Goal: Transaction & Acquisition: Book appointment/travel/reservation

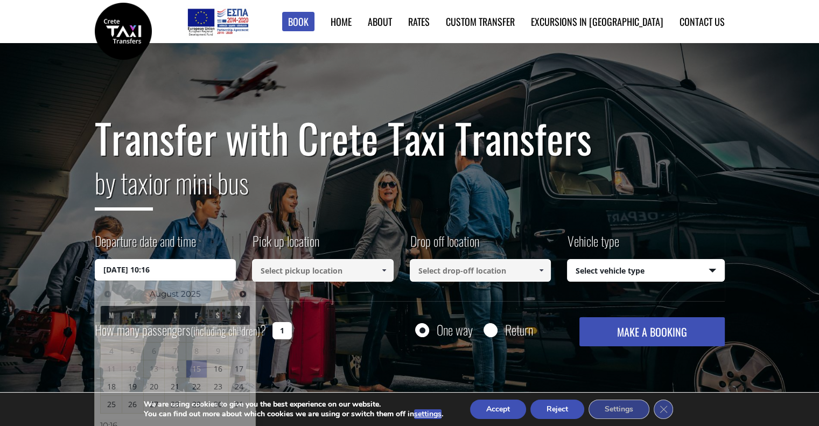
click at [121, 274] on input "[DATE] 10:16" at bounding box center [166, 270] width 142 height 22
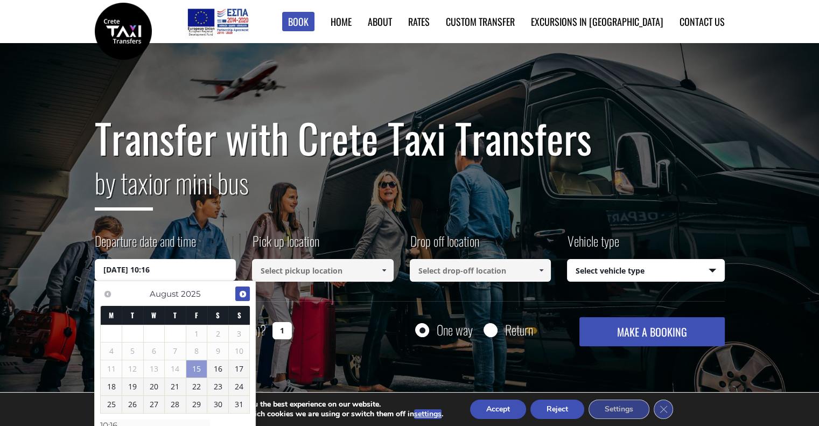
click at [239, 295] on span "Next" at bounding box center [243, 294] width 9 height 9
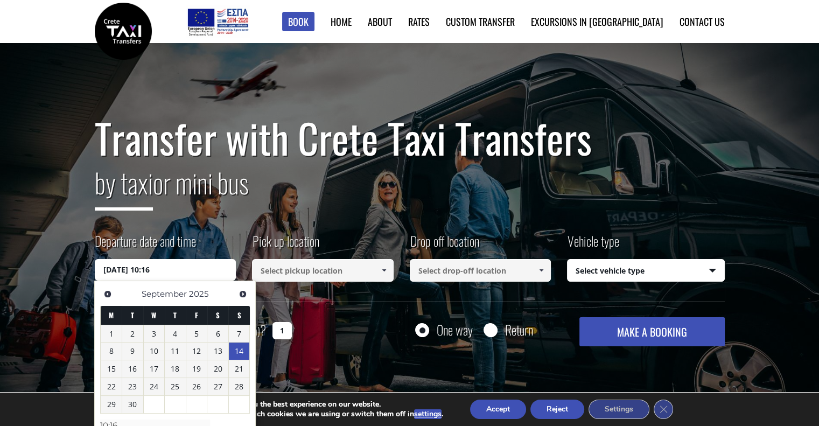
click at [239, 352] on link "14" at bounding box center [239, 351] width 21 height 17
type input "[DATE] 00:00"
click at [295, 270] on input at bounding box center [323, 270] width 142 height 23
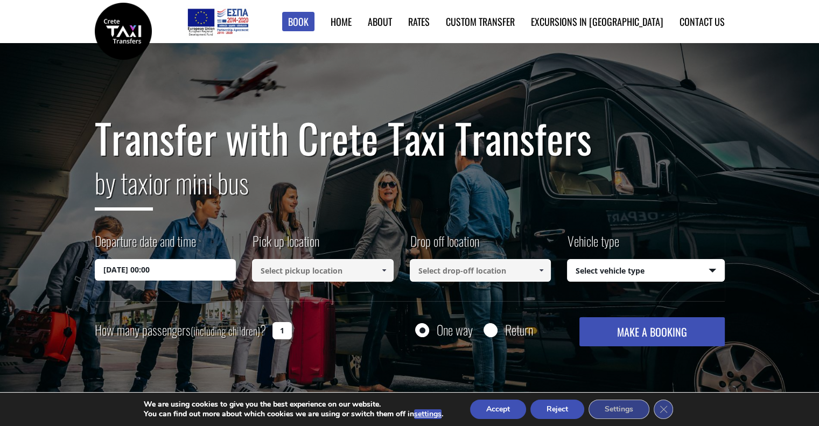
click at [382, 273] on span at bounding box center [384, 270] width 9 height 9
click at [320, 269] on input at bounding box center [323, 270] width 142 height 23
click at [361, 268] on input at bounding box center [323, 270] width 142 height 23
click at [390, 273] on link at bounding box center [384, 270] width 18 height 23
click at [363, 273] on input at bounding box center [323, 270] width 142 height 23
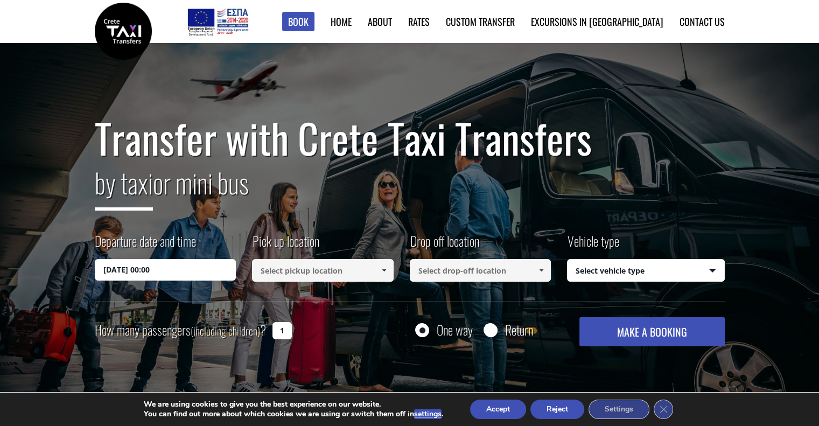
click at [380, 272] on span at bounding box center [384, 270] width 9 height 9
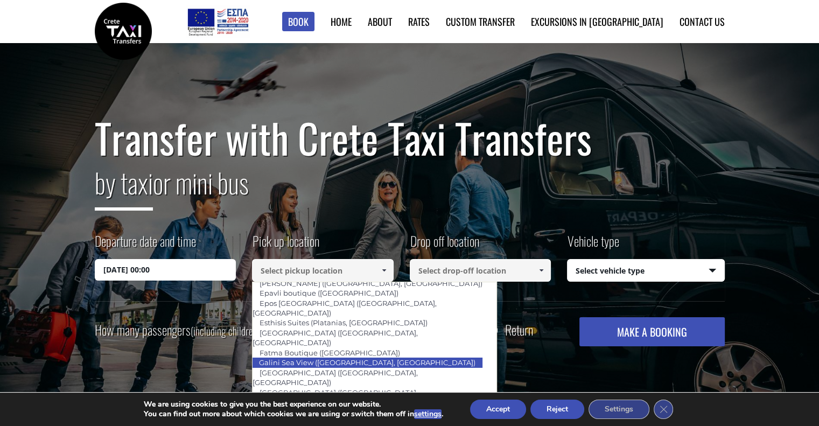
scroll to position [407, 0]
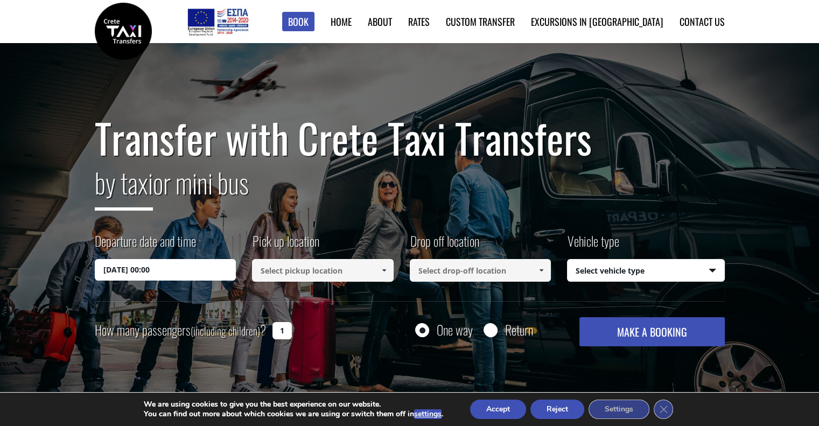
click at [325, 274] on input at bounding box center [323, 270] width 142 height 23
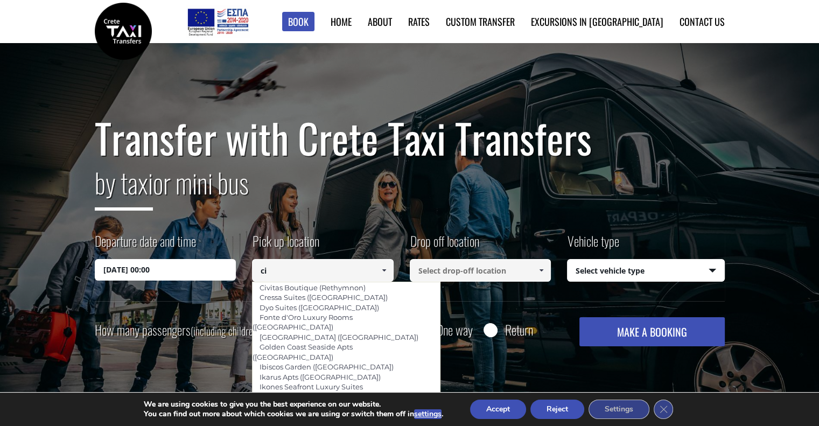
type input "c"
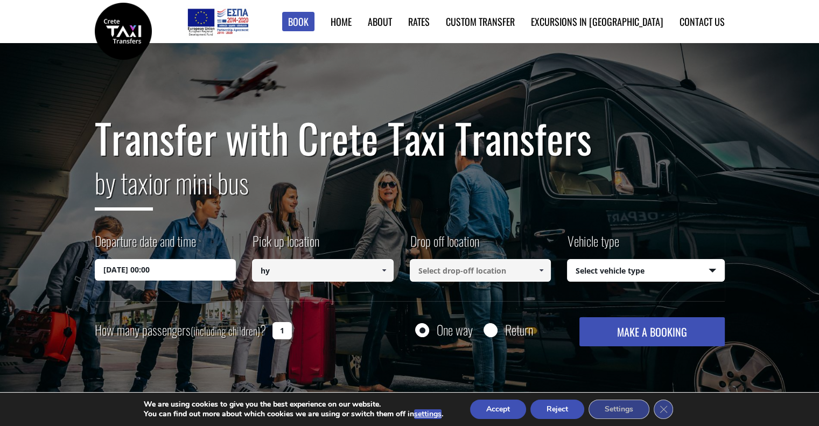
type input "h"
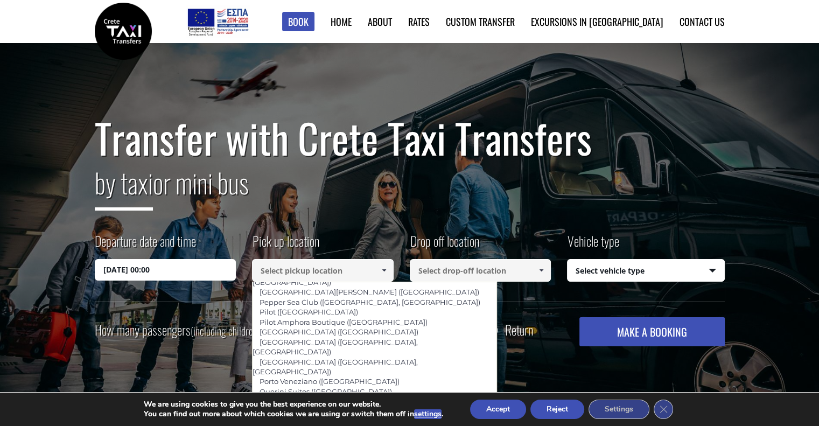
scroll to position [683, 0]
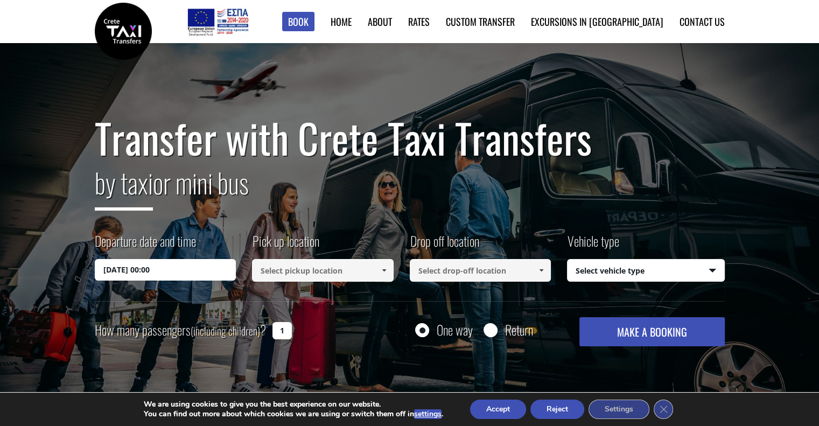
click at [438, 275] on input at bounding box center [481, 270] width 142 height 23
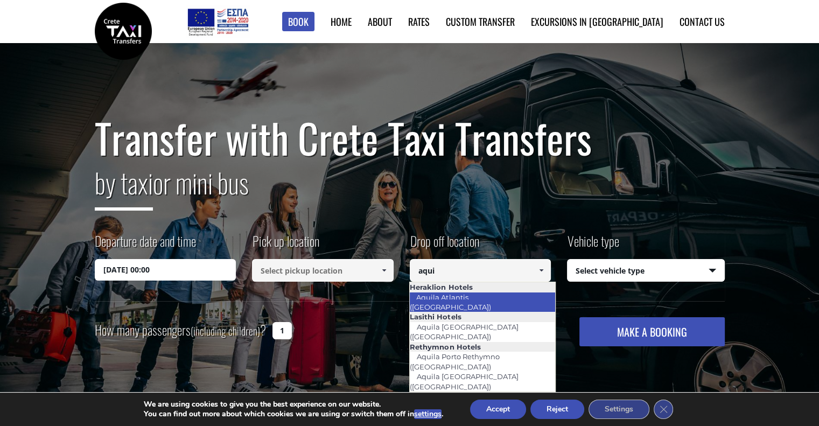
click at [445, 295] on link "Aquila Atlantis ([GEOGRAPHIC_DATA])" at bounding box center [453, 302] width 88 height 25
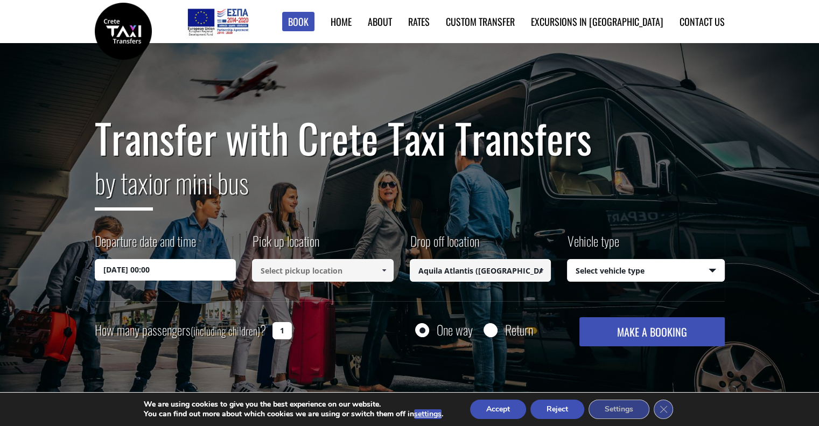
type input "Aquila Atlantis ([GEOGRAPHIC_DATA])"
click at [594, 266] on select "Select vehicle type Taxi (4 passengers) Mercedes E Class Mini Van (7 passengers…" at bounding box center [646, 271] width 157 height 23
select select "540"
click at [568, 260] on select "Select vehicle type Taxi (4 passengers) Mercedes E Class Mini Van (7 passengers…" at bounding box center [646, 271] width 157 height 23
click at [346, 270] on input at bounding box center [323, 270] width 142 height 23
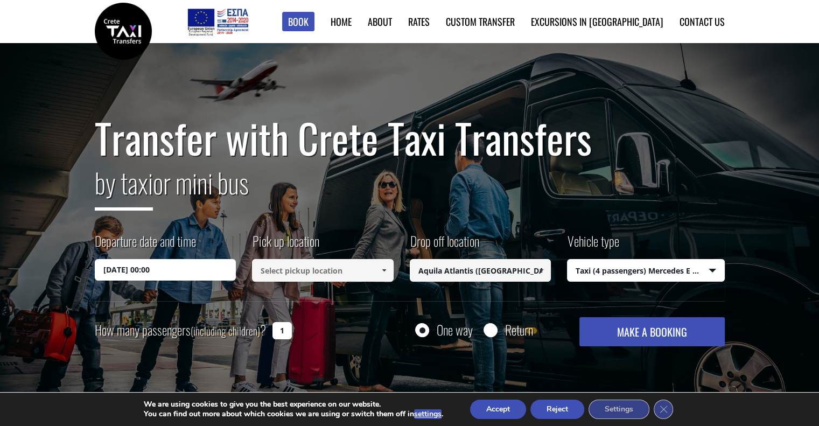
click at [383, 274] on span at bounding box center [384, 270] width 9 height 9
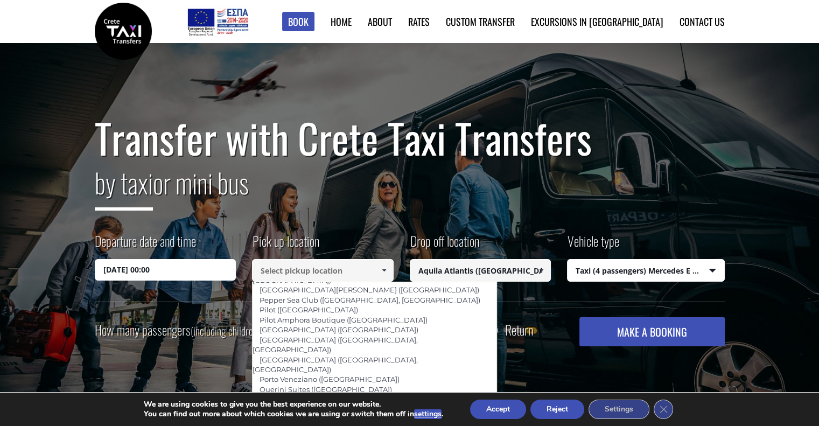
scroll to position [676, 0]
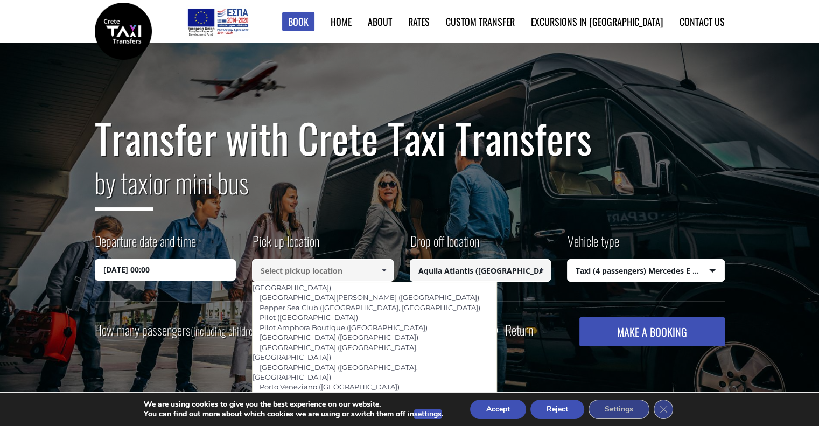
click at [153, 269] on input "[DATE] 00:00" at bounding box center [166, 270] width 142 height 22
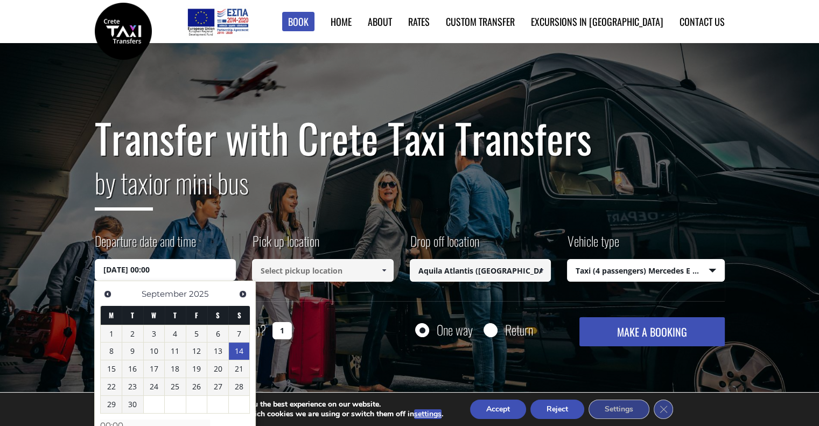
click at [245, 353] on link "14" at bounding box center [239, 351] width 21 height 17
click at [160, 273] on input "[DATE] 00:00" at bounding box center [166, 270] width 142 height 22
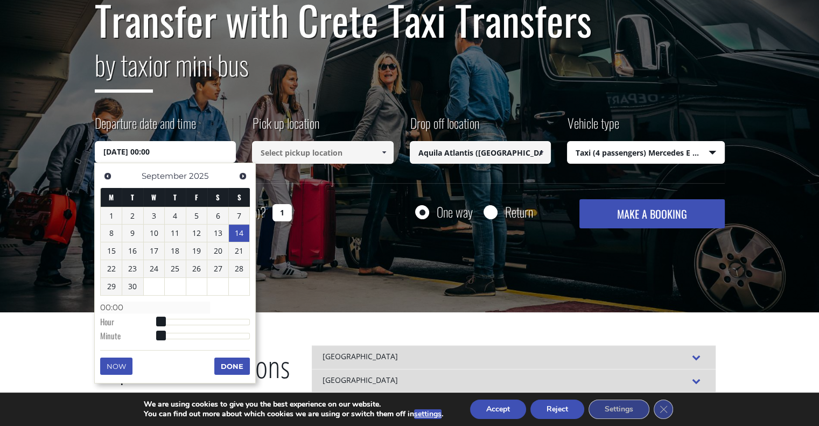
scroll to position [119, 0]
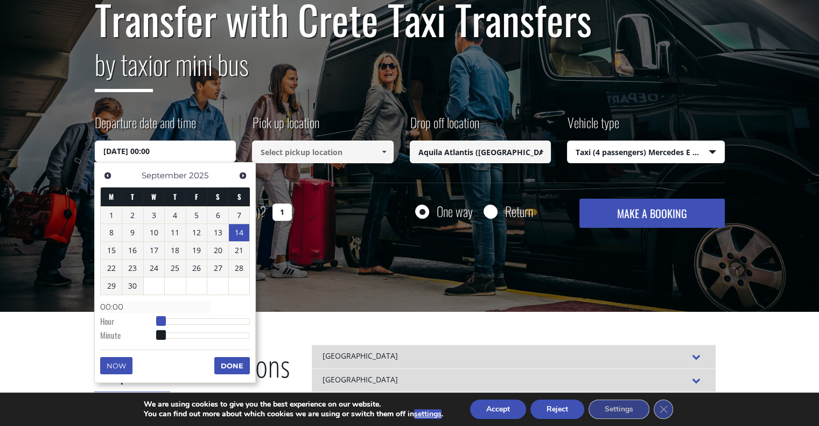
type input "[DATE] 01:00"
type input "01:00"
type input "[DATE] 02:00"
type input "02:00"
type input "[DATE] 03:00"
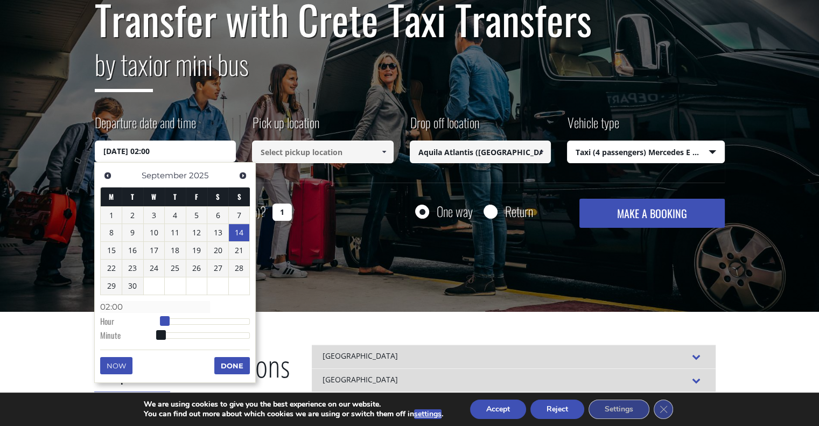
type input "03:00"
type input "[DATE] 04:00"
type input "04:00"
type input "[DATE] 05:00"
type input "05:00"
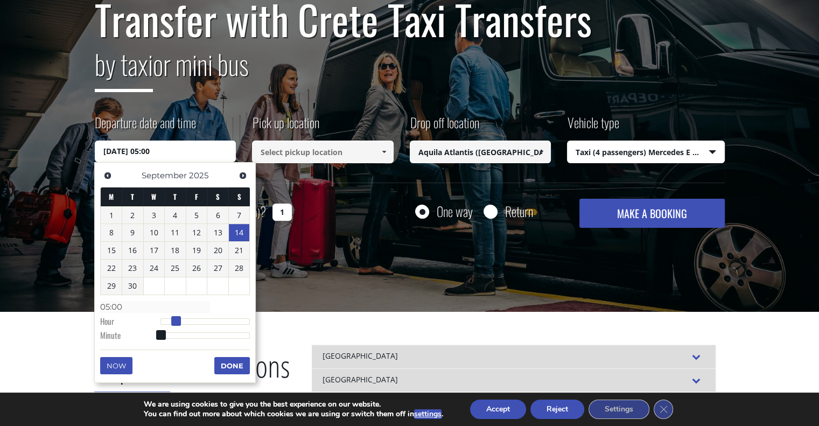
type input "[DATE] 06:00"
type input "06:00"
type input "[DATE] 07:00"
type input "07:00"
type input "[DATE] 08:00"
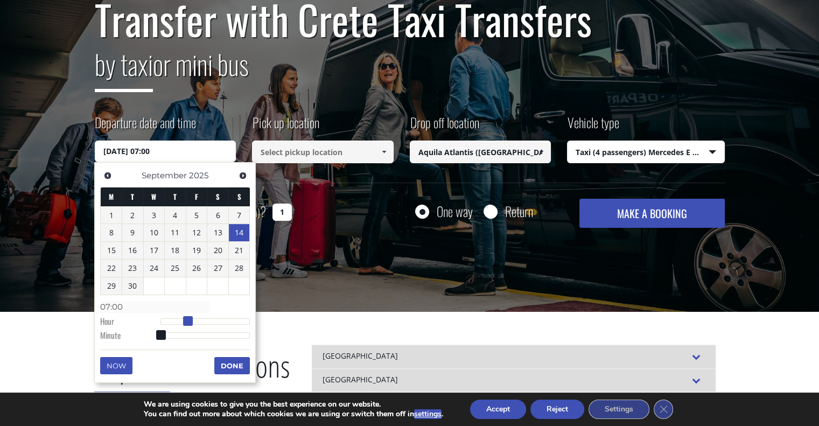
type input "08:00"
type input "[DATE] 09:00"
type input "09:00"
type input "[DATE] 10:00"
type input "10:00"
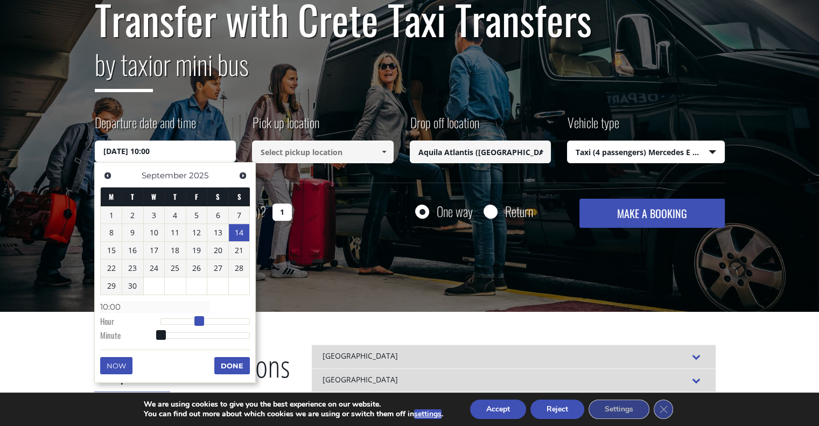
drag, startPoint x: 159, startPoint y: 321, endPoint x: 198, endPoint y: 321, distance: 38.8
click at [198, 321] on span at bounding box center [199, 321] width 10 height 10
click at [161, 335] on span at bounding box center [161, 335] width 10 height 10
drag, startPoint x: 231, startPoint y: 362, endPoint x: 183, endPoint y: 367, distance: 48.2
click at [183, 367] on div "Previous Next [DATE] M T W T F S S 1 2 3 4 5 6 7 8 9 10 11 12 13 14 15 16 17 18…" at bounding box center [175, 272] width 162 height 221
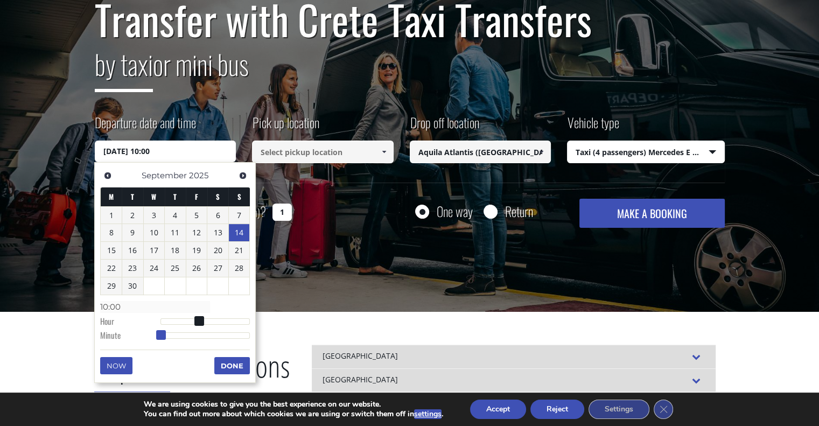
type input "[DATE] 10:01"
type input "10:01"
type input "[DATE] 10:02"
type input "10:02"
type input "[DATE] 10:03"
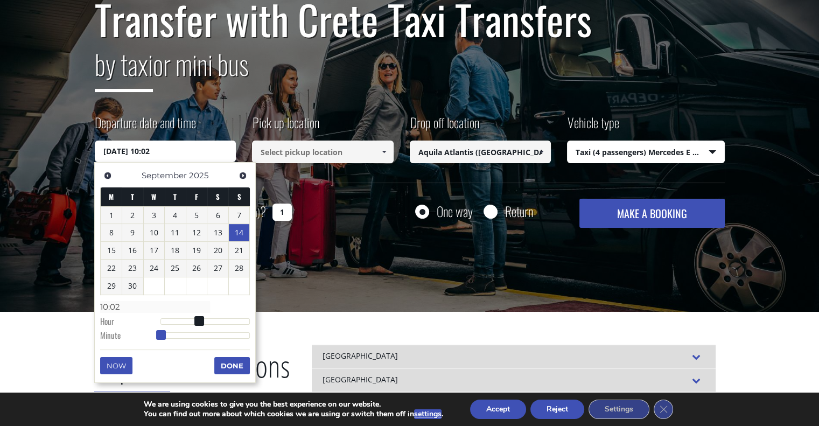
type input "10:03"
type input "[DATE] 10:04"
type input "10:04"
type input "[DATE] 10:05"
type input "10:05"
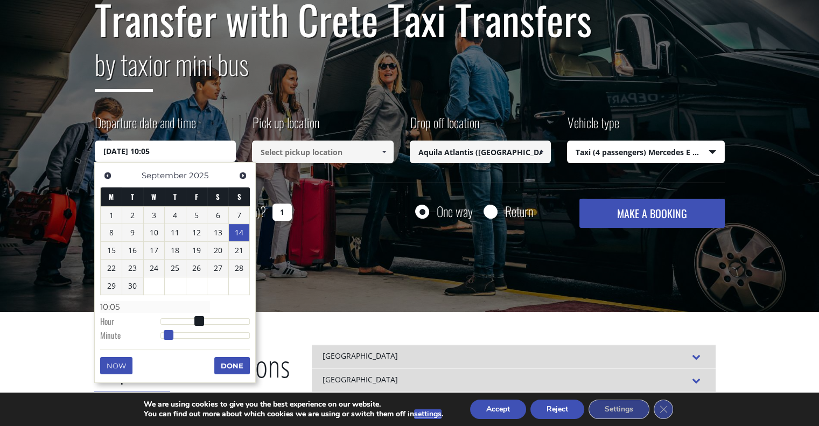
type input "[DATE] 10:06"
type input "10:06"
type input "[DATE] 10:07"
type input "10:07"
type input "[DATE] 10:08"
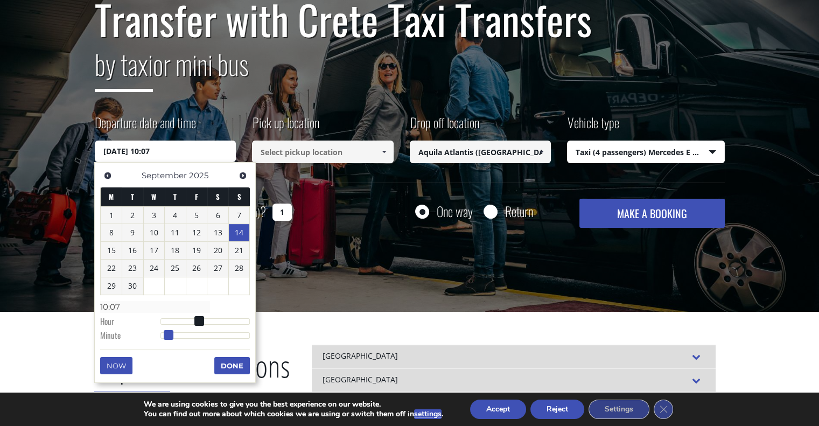
type input "10:08"
type input "[DATE] 10:09"
type input "10:09"
type input "[DATE] 10:10"
type input "10:10"
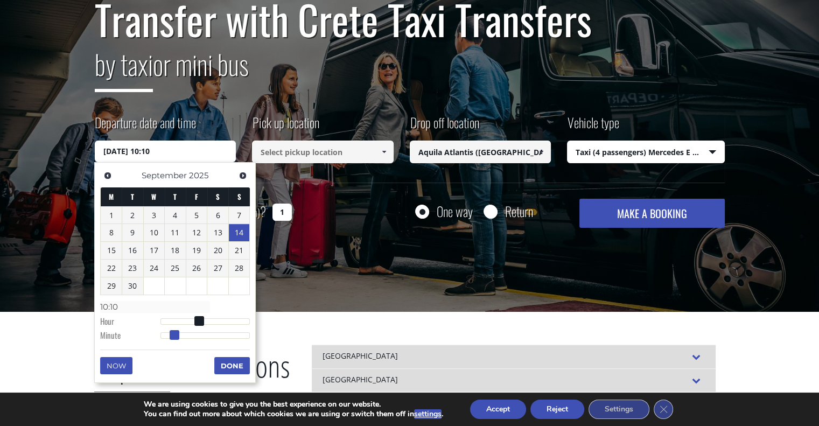
type input "[DATE] 10:11"
type input "10:11"
type input "[DATE] 10:12"
type input "10:12"
type input "[DATE] 10:13"
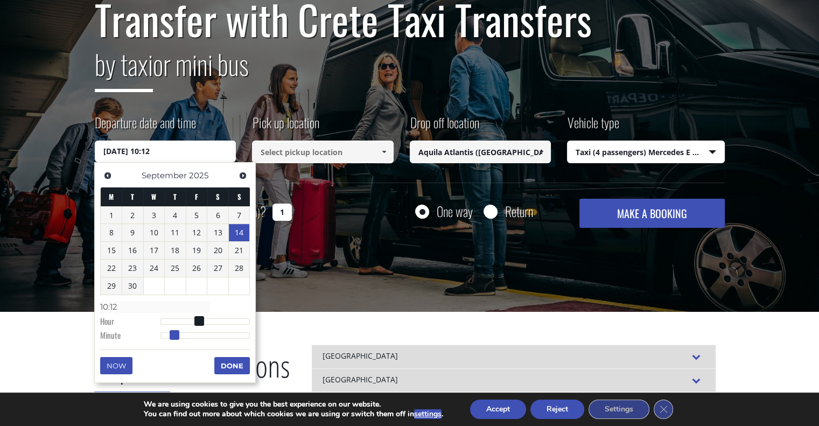
type input "10:13"
type input "[DATE] 10:14"
type input "10:14"
type input "[DATE] 10:15"
type input "10:15"
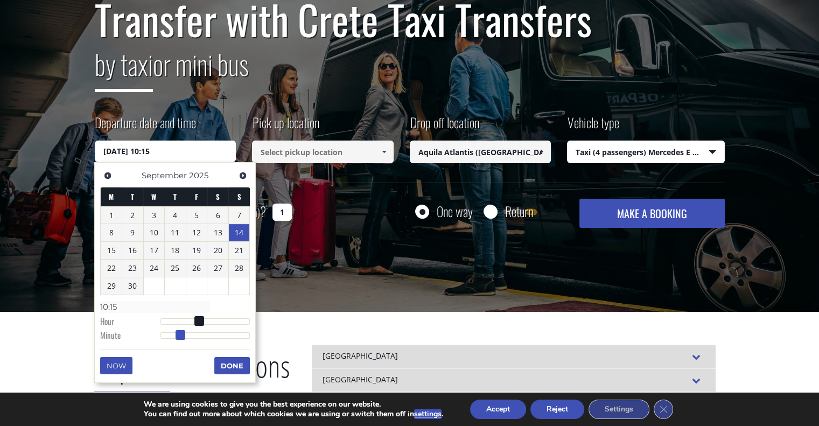
type input "[DATE] 10:16"
type input "10:16"
type input "[DATE] 10:17"
type input "10:17"
type input "[DATE] 10:18"
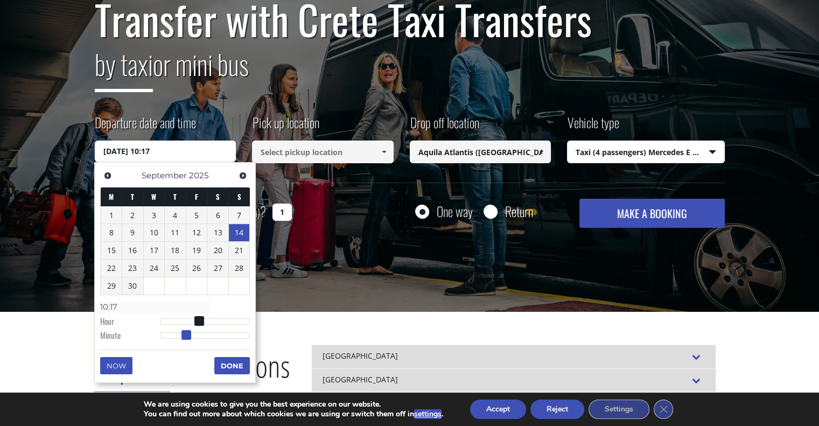
type input "10:18"
type input "[DATE] 10:19"
type input "10:19"
type input "[DATE] 10:20"
type input "10:20"
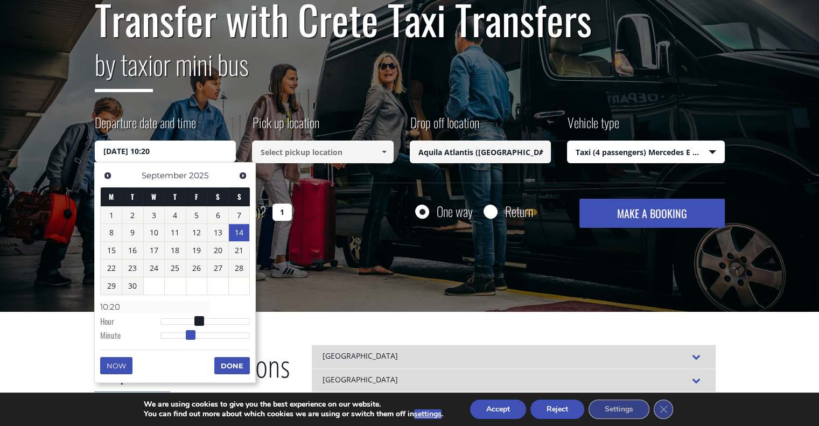
type input "[DATE] 10:21"
type input "10:21"
type input "[DATE] 10:22"
type input "10:22"
type input "[DATE] 10:23"
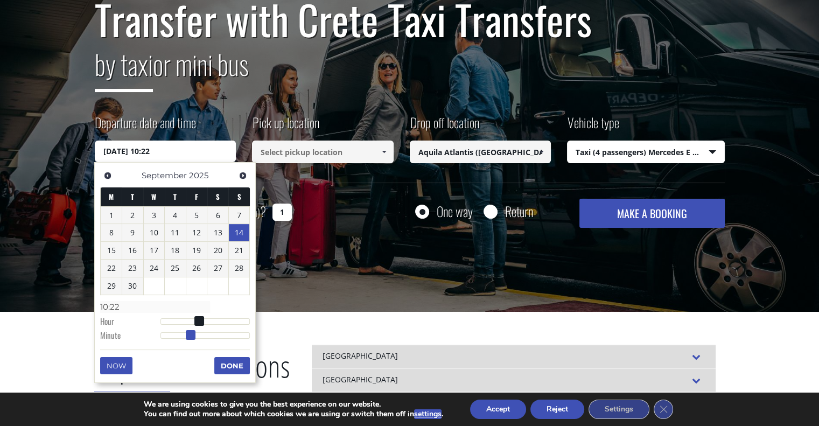
type input "10:23"
type input "[DATE] 10:24"
type input "10:24"
type input "[DATE] 10:25"
type input "10:25"
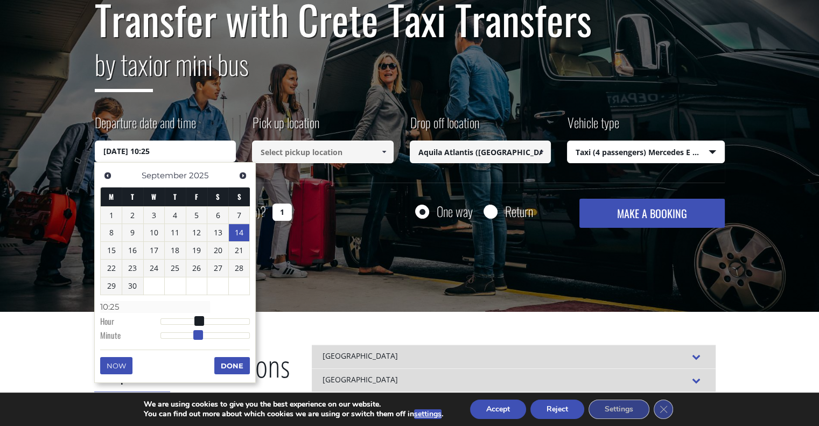
type input "[DATE] 10:26"
type input "10:26"
type input "[DATE] 10:27"
type input "10:27"
type input "[DATE] 10:28"
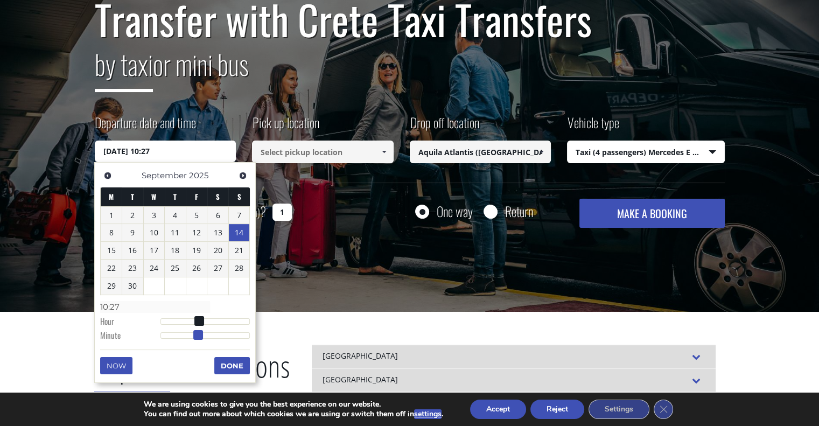
type input "10:28"
type input "[DATE] 10:29"
type input "10:29"
type input "[DATE] 10:30"
type input "10:30"
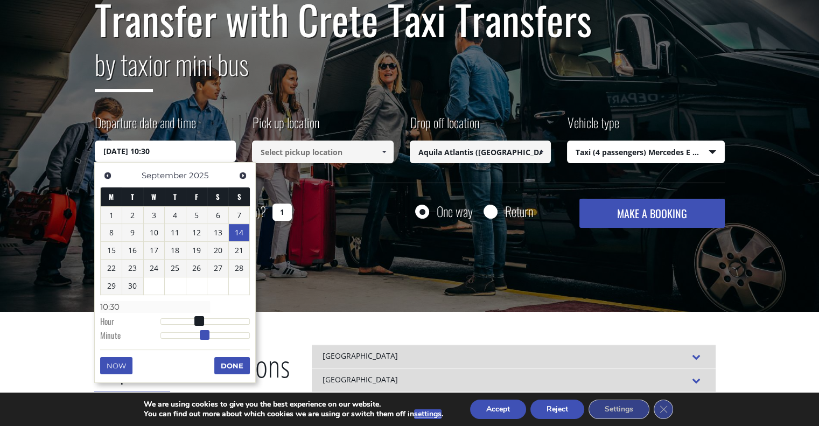
type input "[DATE] 10:29"
type input "10:29"
type input "[DATE] 10:28"
type input "10:28"
type input "[DATE] 10:29"
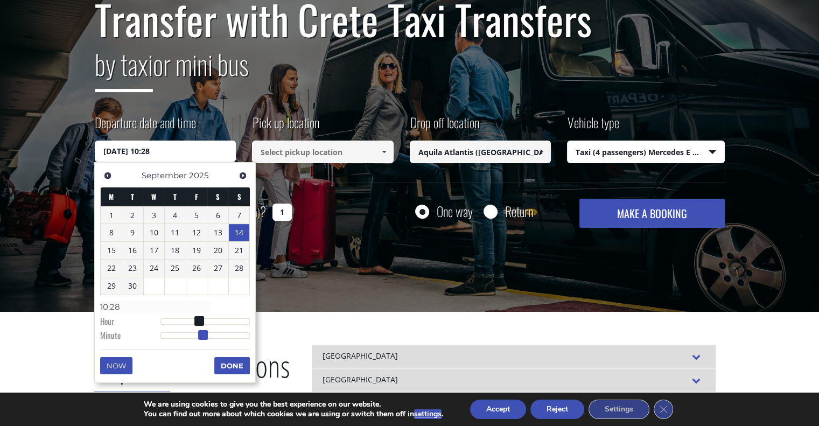
type input "10:29"
type input "[DATE] 10:30"
type input "10:30"
type input "[DATE] 10:31"
type input "10:31"
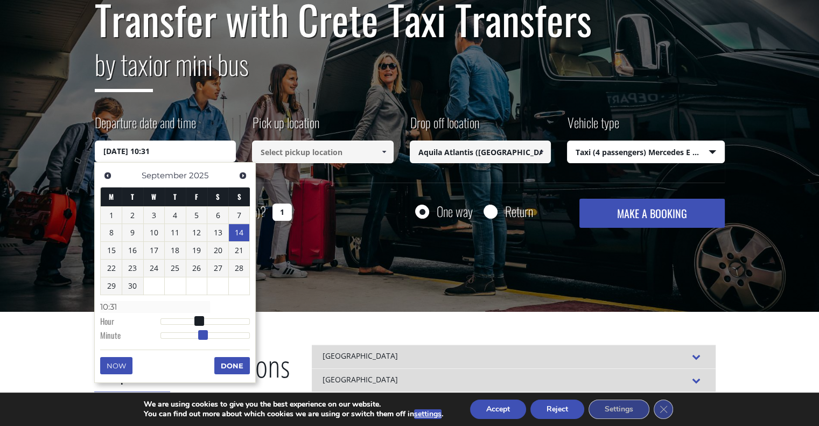
type input "[DATE] 10:32"
type input "10:32"
type input "[DATE] 10:31"
type input "10:31"
type input "[DATE] 10:30"
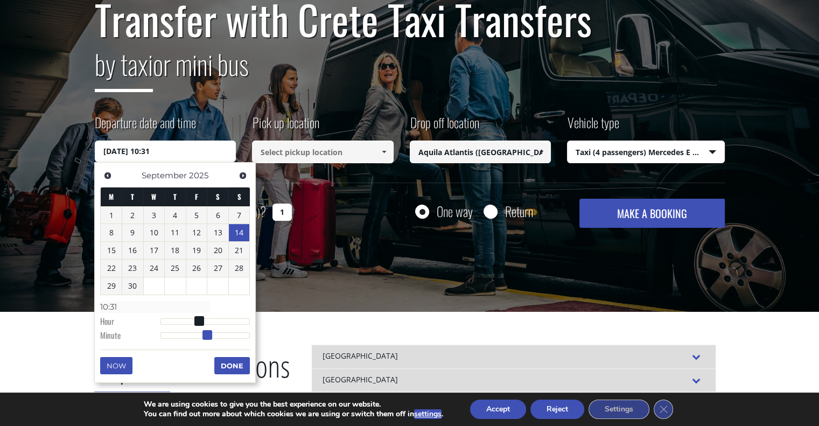
type input "10:30"
drag, startPoint x: 159, startPoint y: 332, endPoint x: 205, endPoint y: 335, distance: 45.8
click at [205, 335] on span at bounding box center [206, 335] width 10 height 10
click at [238, 363] on button "Done" at bounding box center [232, 365] width 36 height 17
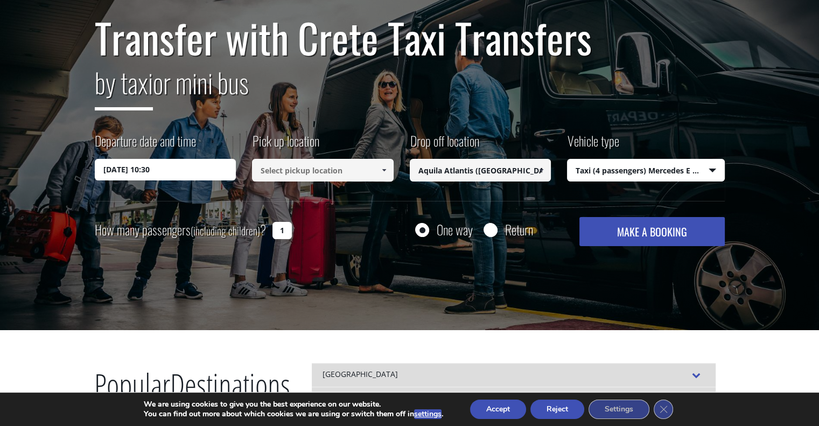
scroll to position [99, 0]
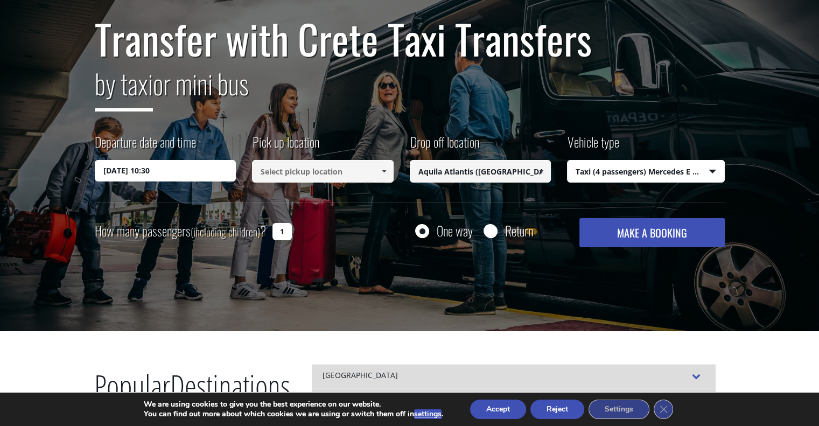
click at [381, 171] on span at bounding box center [384, 171] width 9 height 9
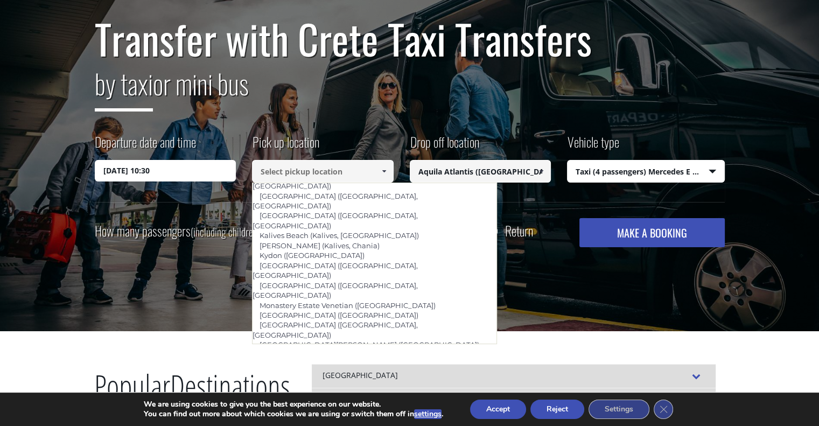
scroll to position [524, 0]
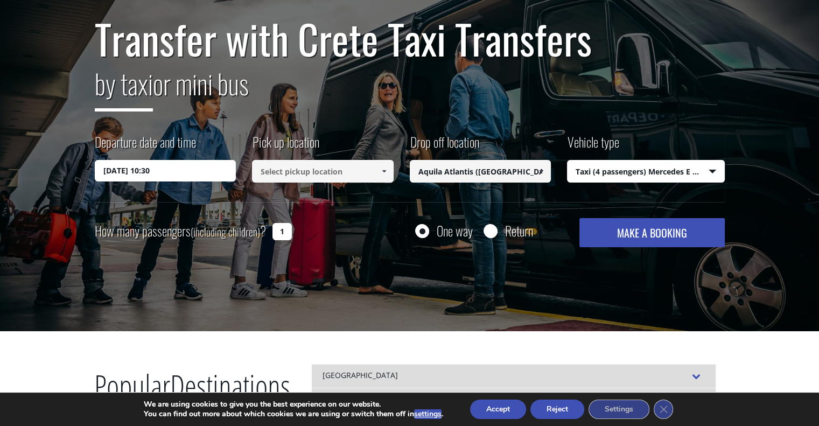
click at [319, 170] on input at bounding box center [323, 171] width 142 height 23
click at [386, 175] on link at bounding box center [384, 171] width 18 height 23
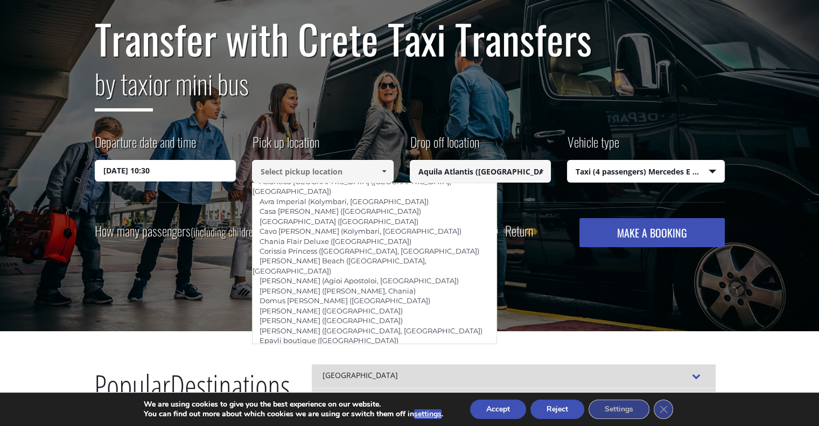
scroll to position [263, 0]
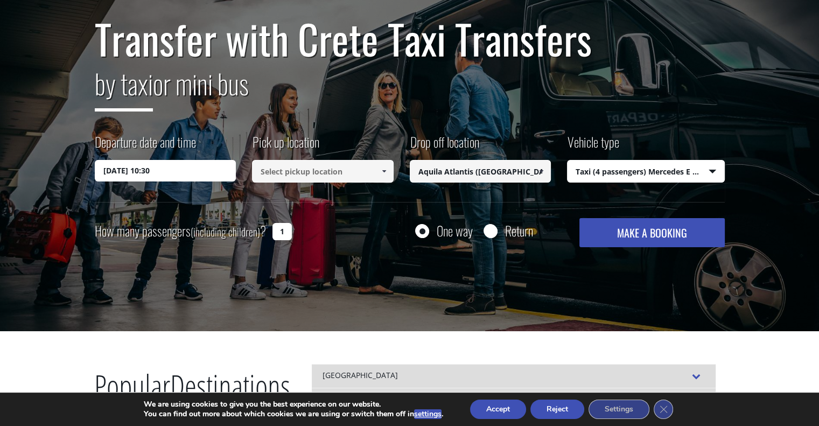
click at [344, 177] on input at bounding box center [323, 171] width 142 height 23
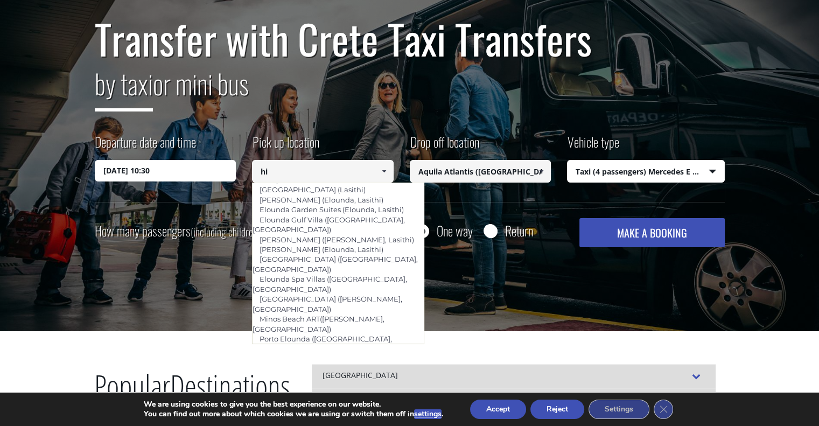
type input "h"
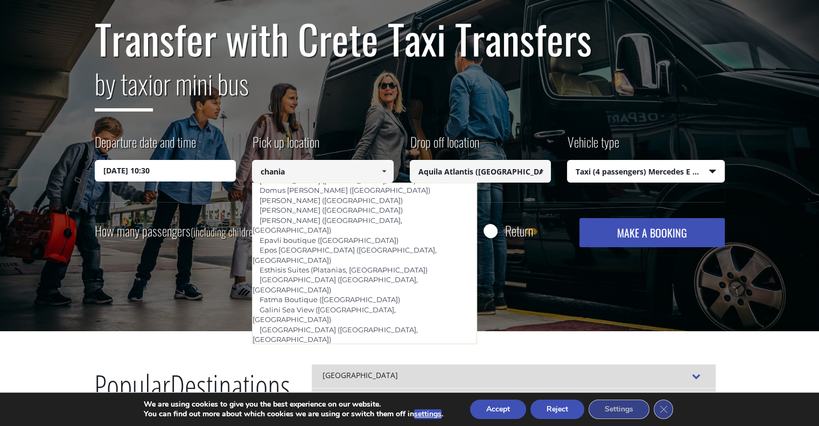
scroll to position [356, 0]
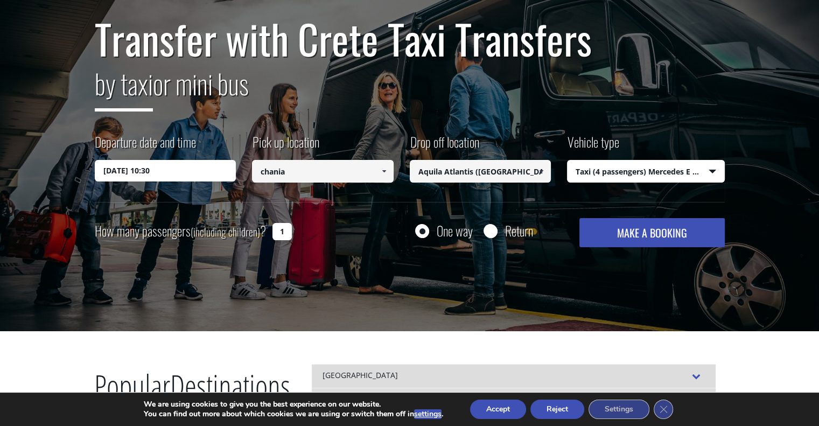
click at [274, 171] on input "chania" at bounding box center [323, 171] width 142 height 23
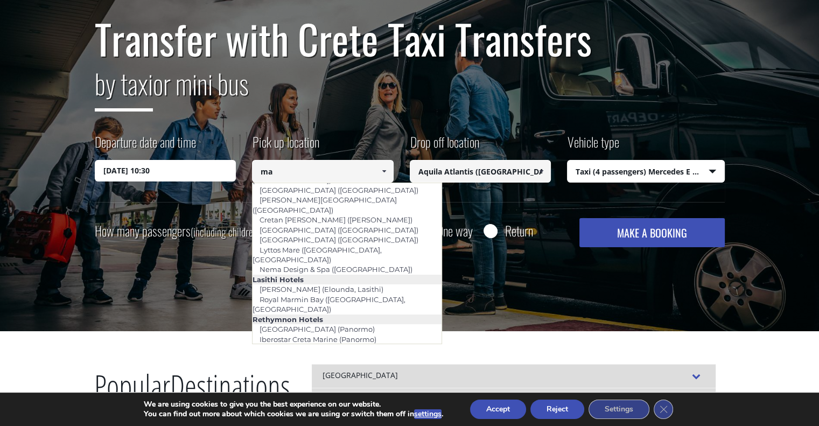
scroll to position [226, 0]
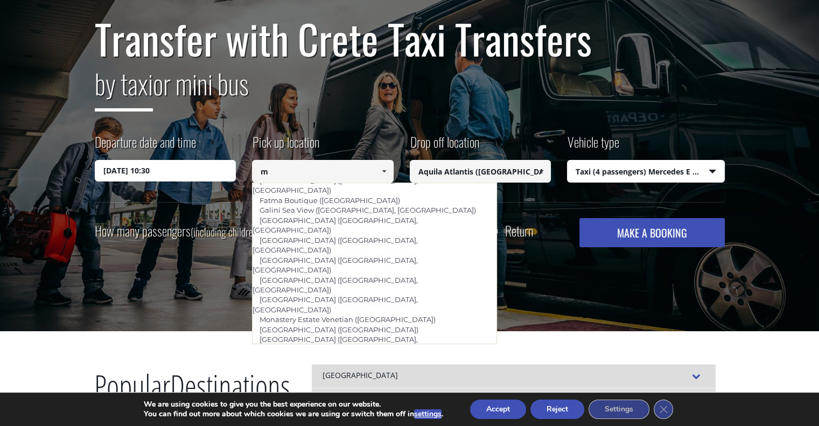
type input "m"
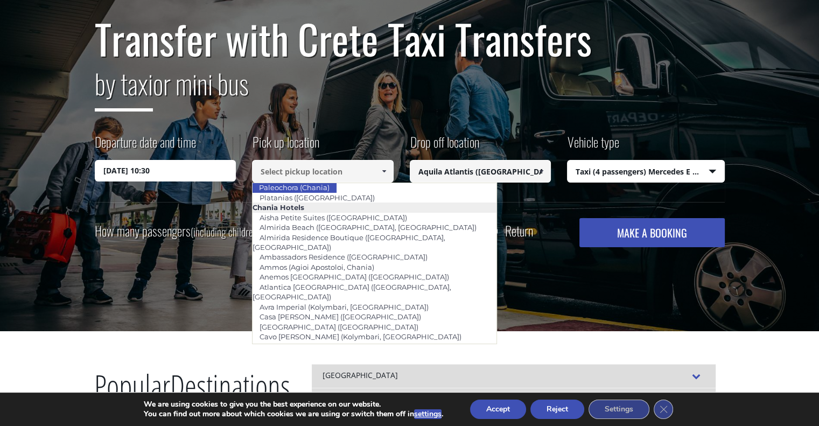
scroll to position [159, 0]
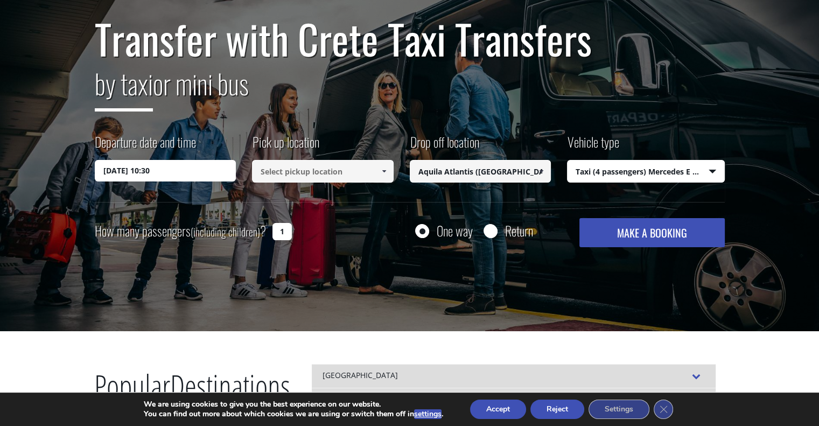
click at [359, 179] on input at bounding box center [323, 171] width 142 height 23
click at [378, 167] on link at bounding box center [384, 171] width 18 height 23
drag, startPoint x: 280, startPoint y: 228, endPoint x: 290, endPoint y: 228, distance: 9.7
click at [290, 228] on input "1" at bounding box center [282, 231] width 19 height 17
type input "2"
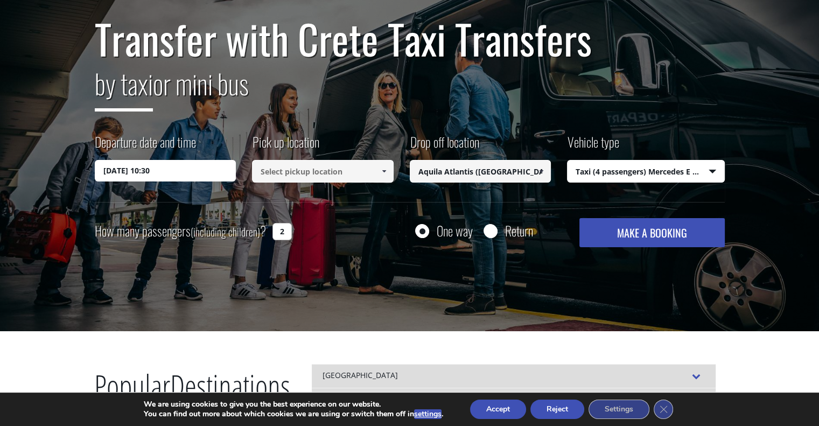
click at [312, 183] on div "Pick up location Select pickup location Select pickup location [GEOGRAPHIC_DATA…" at bounding box center [331, 159] width 158 height 53
click at [325, 175] on input at bounding box center [323, 171] width 142 height 23
click at [373, 175] on input at bounding box center [323, 171] width 142 height 23
click at [384, 170] on span at bounding box center [384, 171] width 9 height 9
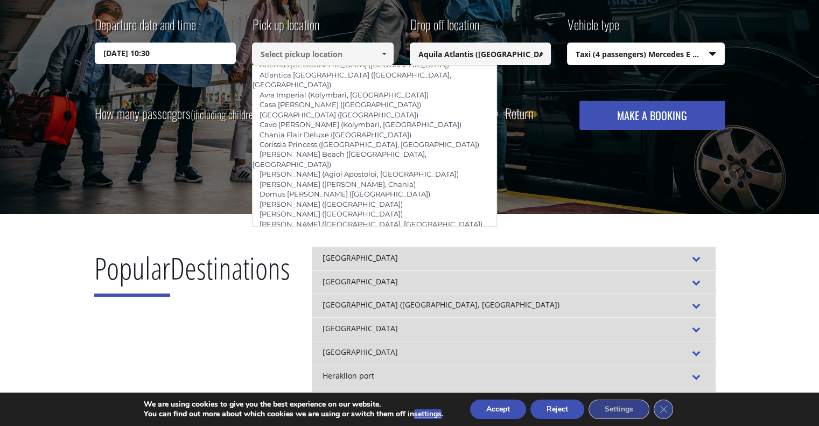
scroll to position [256, 0]
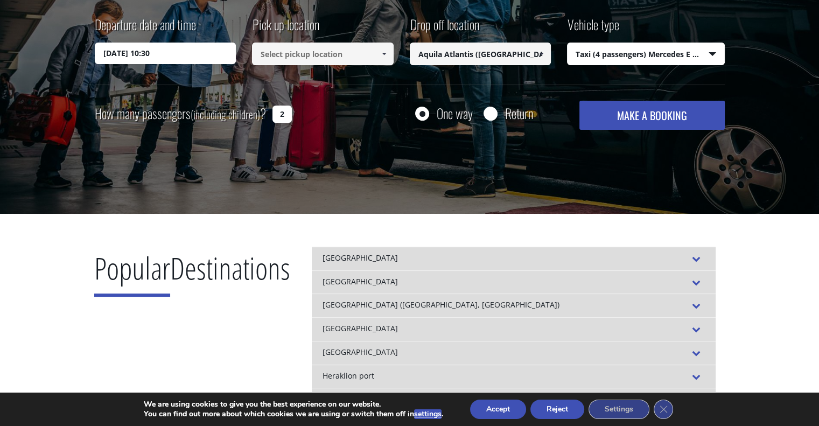
click at [387, 52] on span at bounding box center [384, 54] width 9 height 9
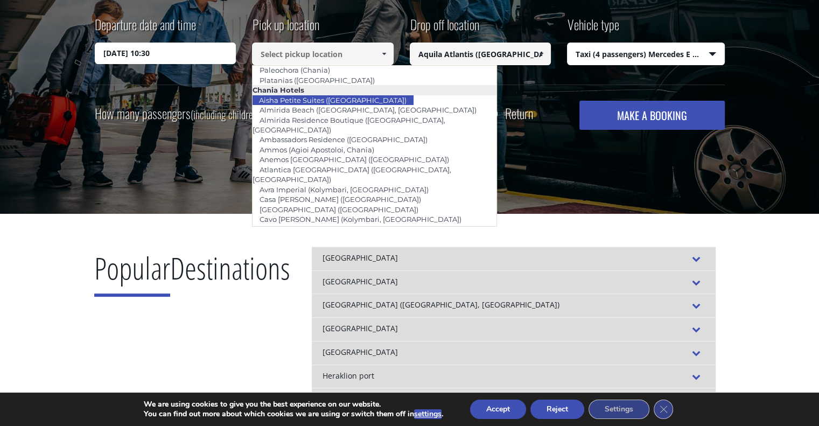
scroll to position [159, 0]
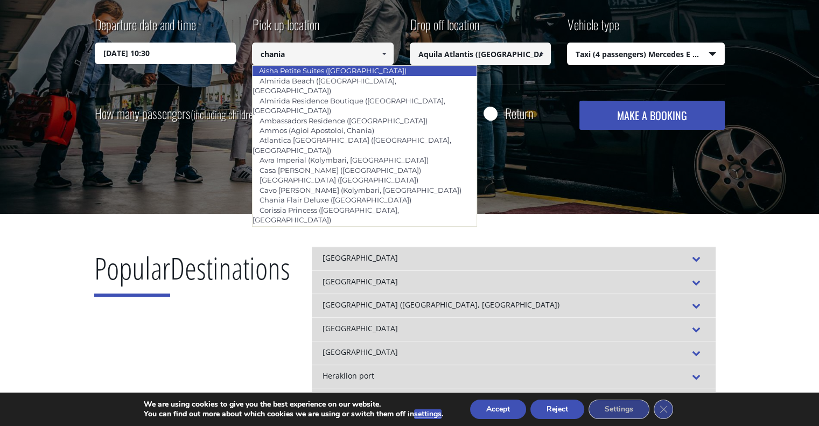
click at [317, 74] on link "Aisha Petite Suites ([GEOGRAPHIC_DATA])" at bounding box center [333, 70] width 162 height 15
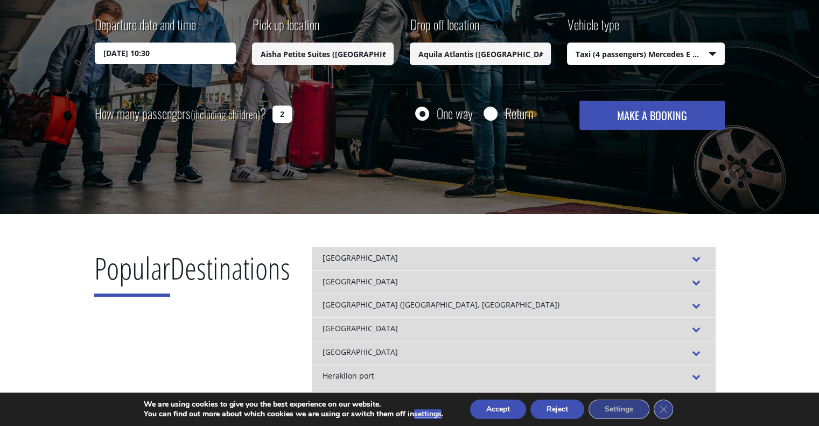
click at [284, 59] on input "Aisha Petite Suites ([GEOGRAPHIC_DATA])" at bounding box center [323, 54] width 142 height 23
click at [384, 51] on span at bounding box center [384, 54] width 9 height 9
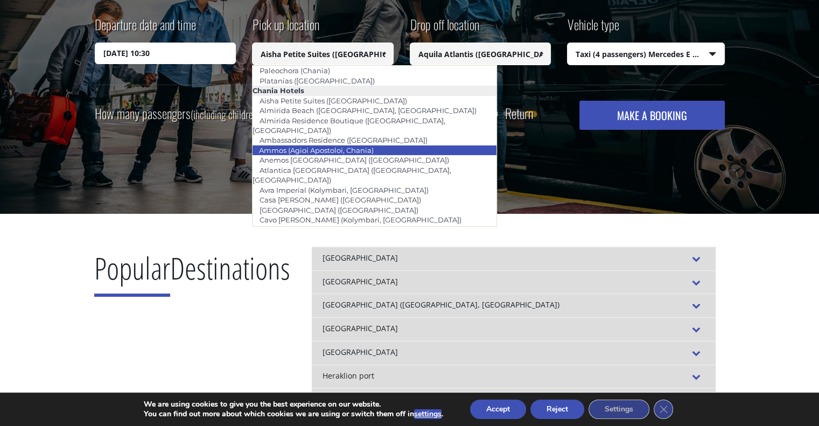
click at [345, 143] on link "Ammos (Agioi Apostoloi, Chania)" at bounding box center [316, 150] width 129 height 15
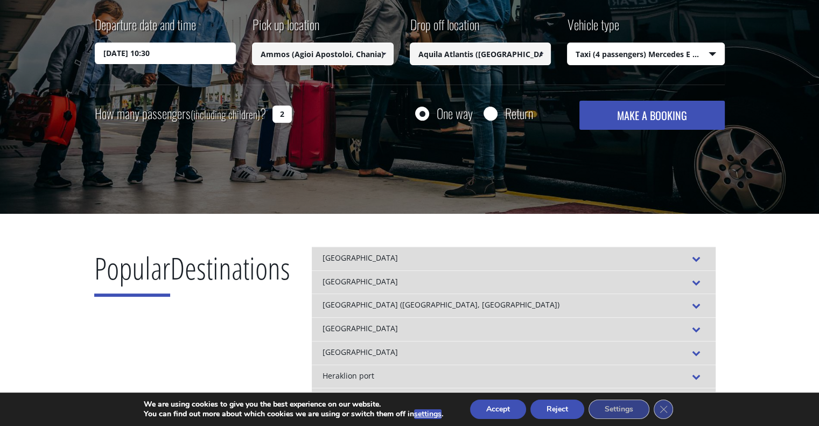
click at [314, 59] on input "Ammos (Agioi Apostoloi, Chania)" at bounding box center [323, 54] width 142 height 23
click at [384, 51] on span at bounding box center [384, 54] width 9 height 9
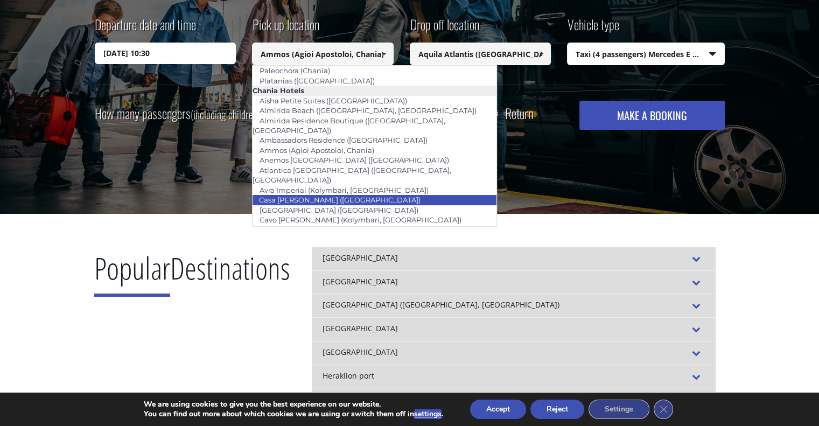
click at [329, 192] on link "Casa [PERSON_NAME] ([GEOGRAPHIC_DATA])" at bounding box center [340, 199] width 176 height 15
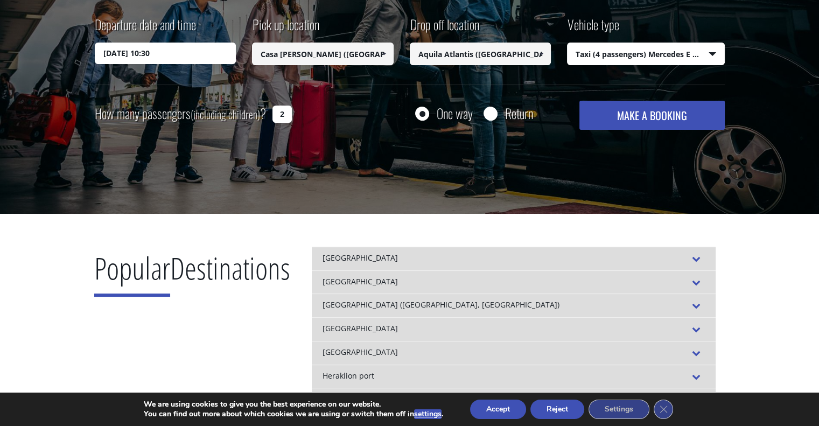
click at [380, 54] on span at bounding box center [384, 54] width 9 height 9
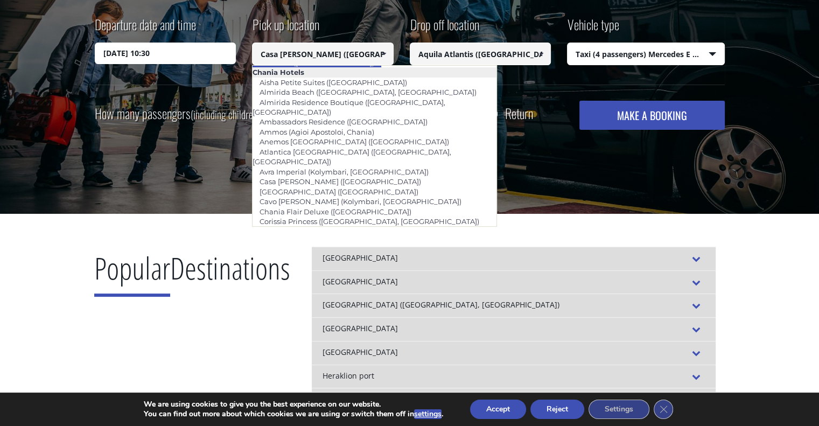
scroll to position [169, 0]
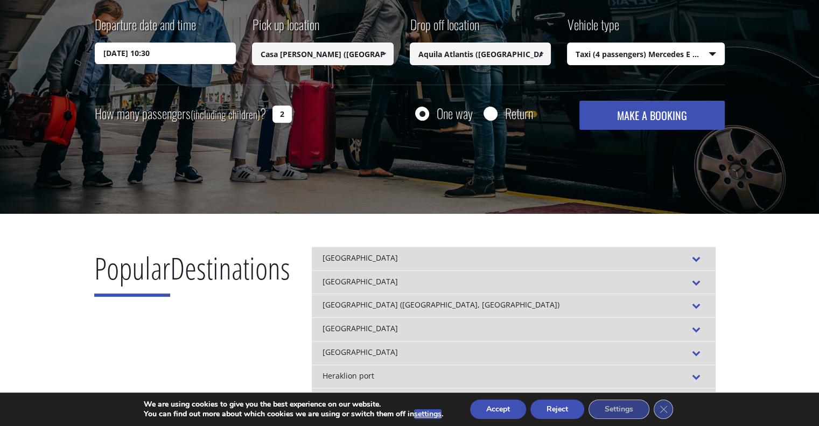
click at [386, 54] on span at bounding box center [384, 54] width 9 height 9
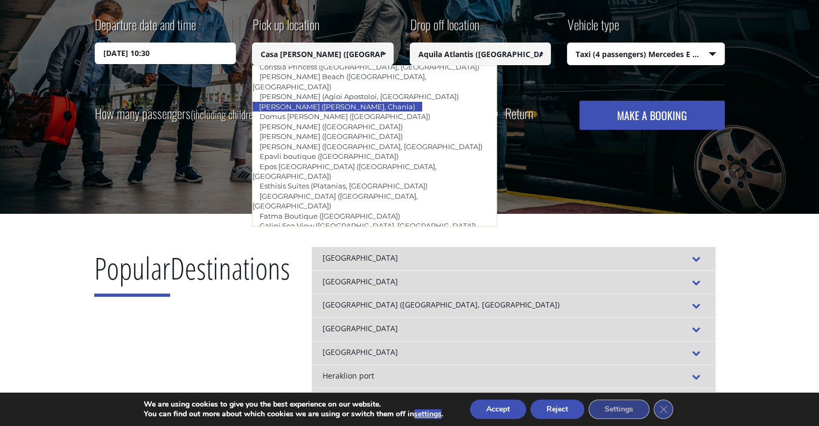
scroll to position [328, 0]
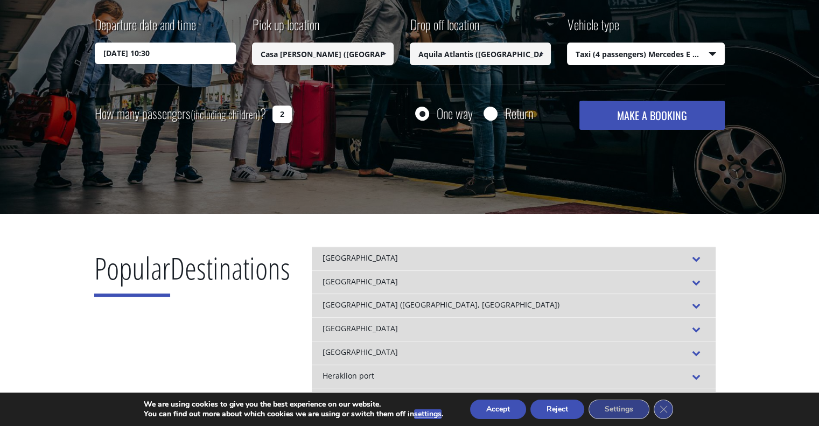
click at [384, 51] on span at bounding box center [384, 54] width 9 height 9
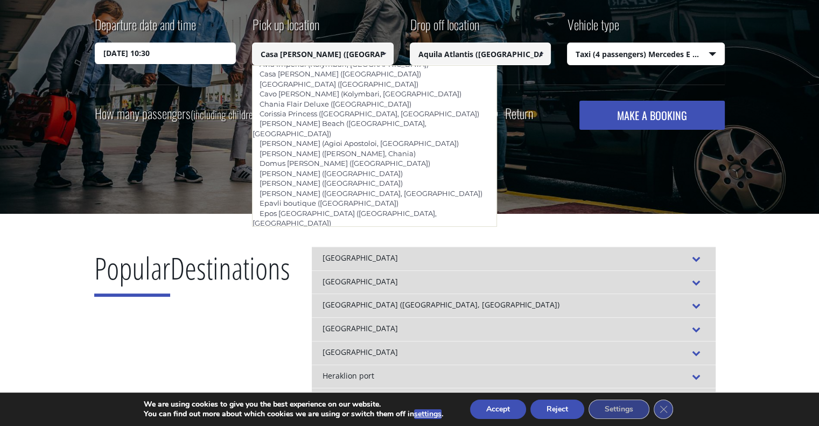
scroll to position [282, 0]
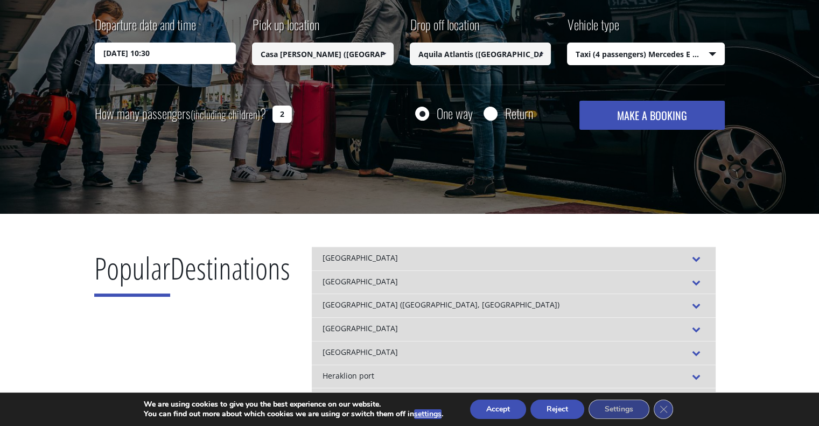
click at [389, 56] on link at bounding box center [384, 54] width 18 height 23
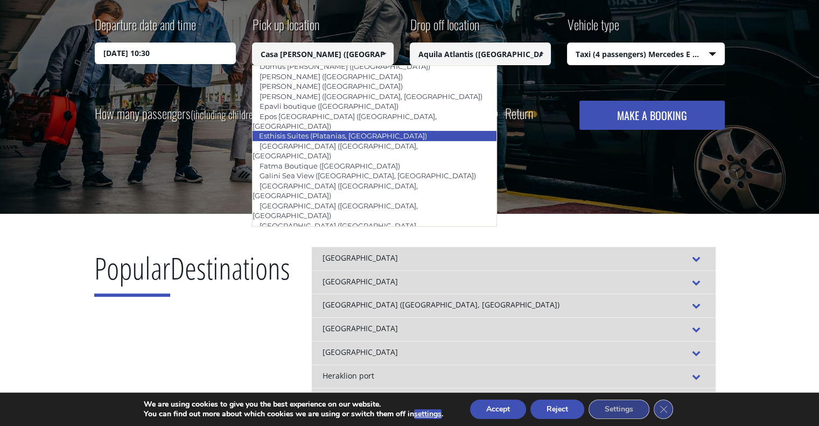
scroll to position [381, 0]
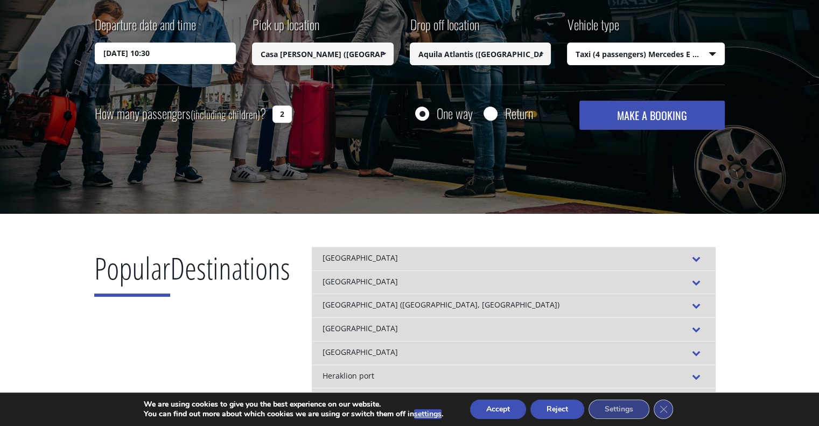
click at [386, 53] on span at bounding box center [384, 54] width 9 height 9
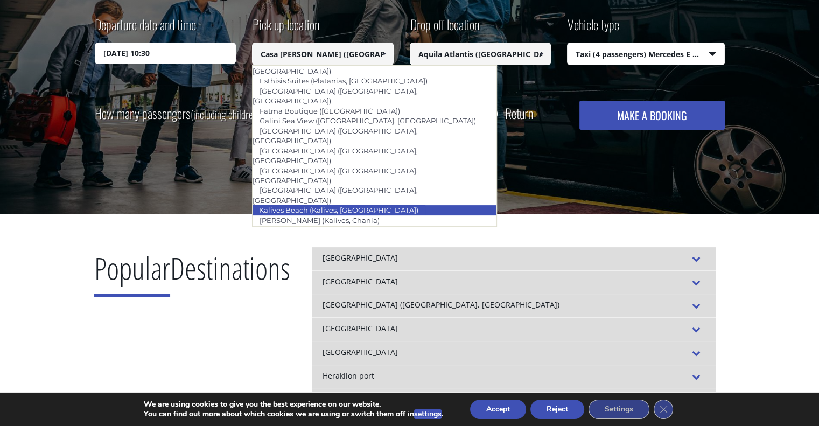
scroll to position [440, 0]
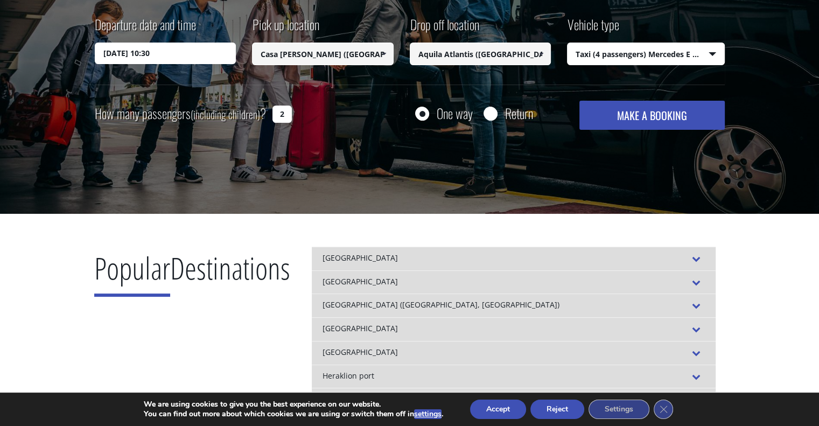
click at [382, 53] on span at bounding box center [384, 54] width 9 height 9
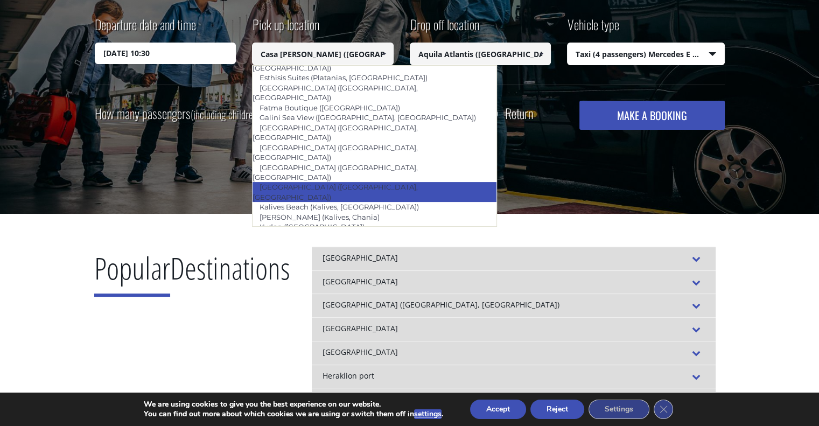
scroll to position [437, 0]
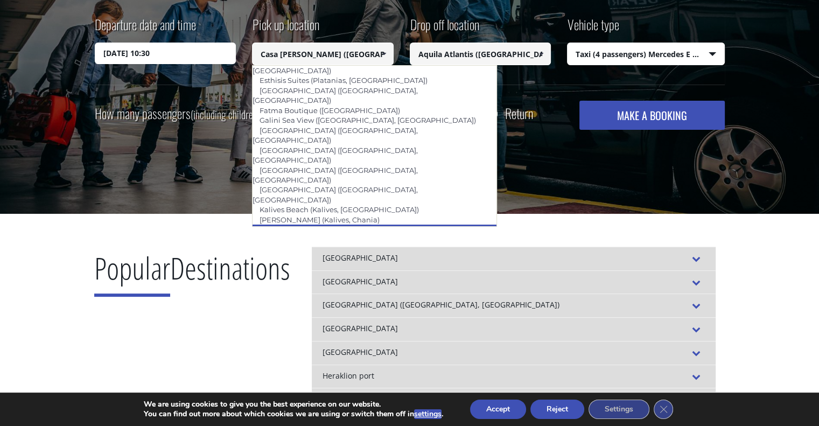
click at [338, 225] on li "Kydon ([GEOGRAPHIC_DATA])" at bounding box center [375, 230] width 244 height 10
type input "Kydon ([GEOGRAPHIC_DATA])"
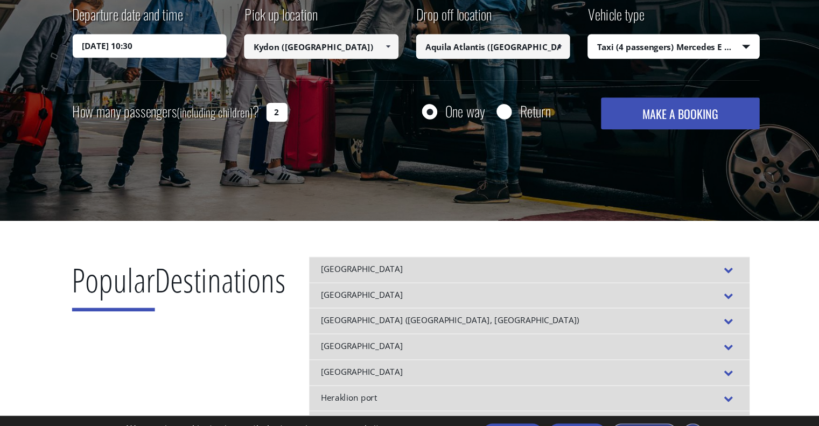
scroll to position [217, 0]
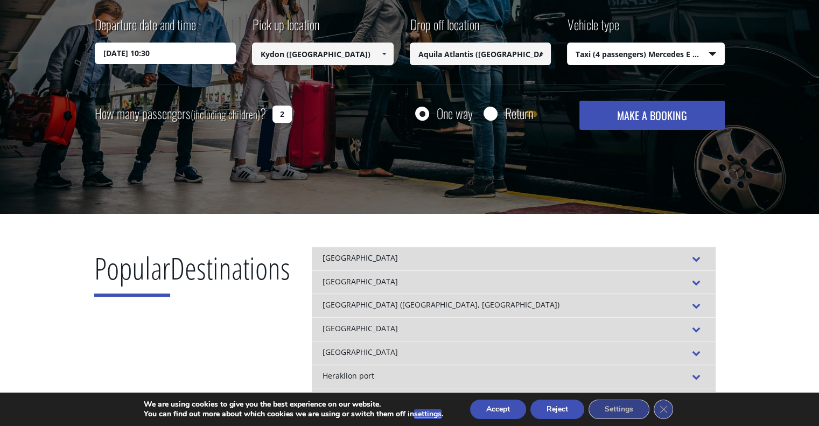
click at [380, 55] on span at bounding box center [384, 54] width 9 height 9
click at [388, 55] on link at bounding box center [384, 54] width 18 height 23
click at [386, 53] on span at bounding box center [384, 54] width 9 height 9
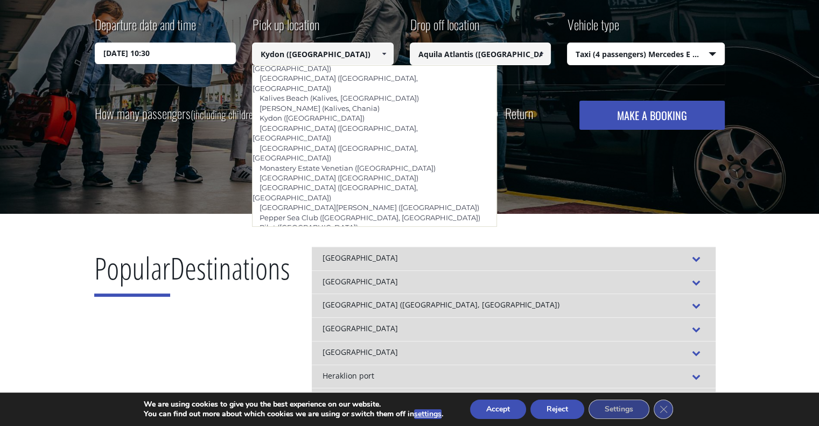
scroll to position [556, 0]
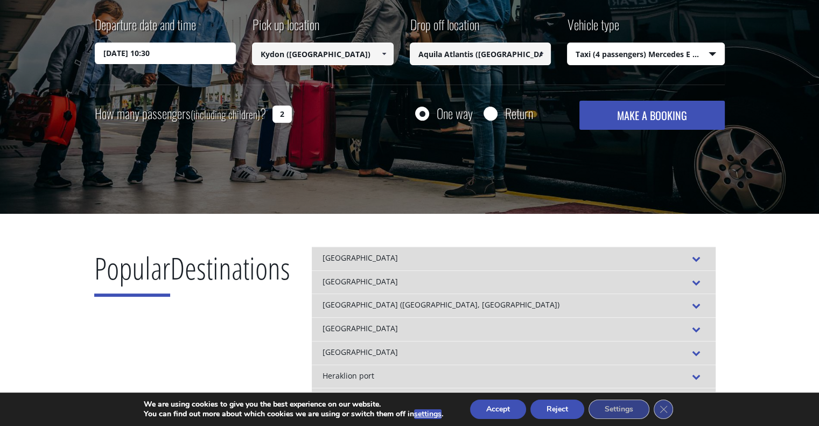
click at [386, 52] on span at bounding box center [384, 54] width 9 height 9
click at [387, 53] on span at bounding box center [384, 54] width 9 height 9
click at [382, 55] on span at bounding box center [384, 54] width 9 height 9
click at [390, 51] on link at bounding box center [384, 54] width 18 height 23
click at [385, 53] on span at bounding box center [384, 54] width 9 height 9
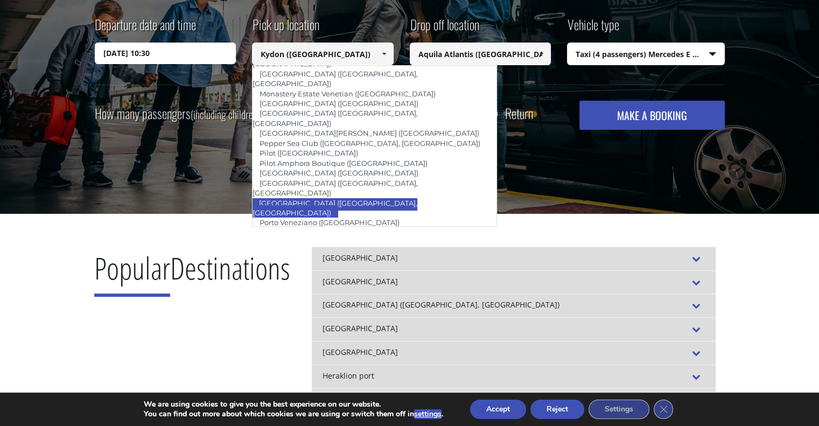
scroll to position [616, 0]
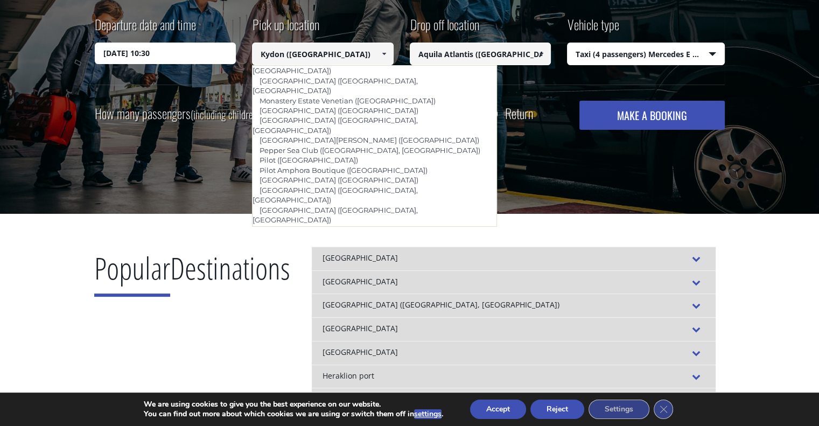
click at [356, 50] on input "Kydon ([GEOGRAPHIC_DATA])" at bounding box center [323, 54] width 142 height 23
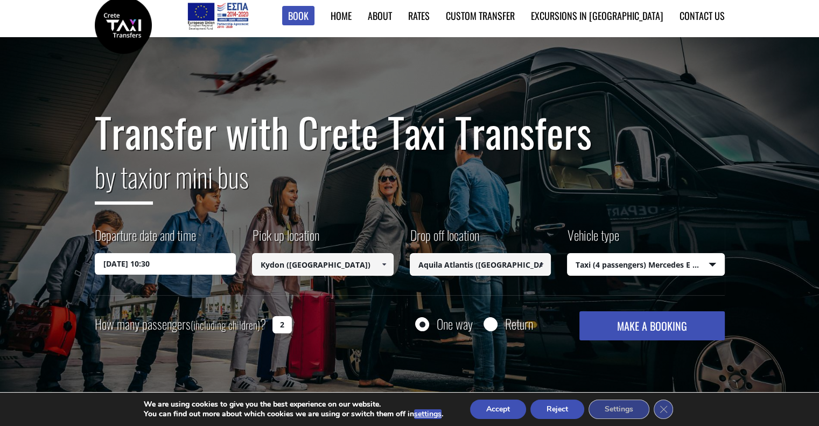
scroll to position [0, 0]
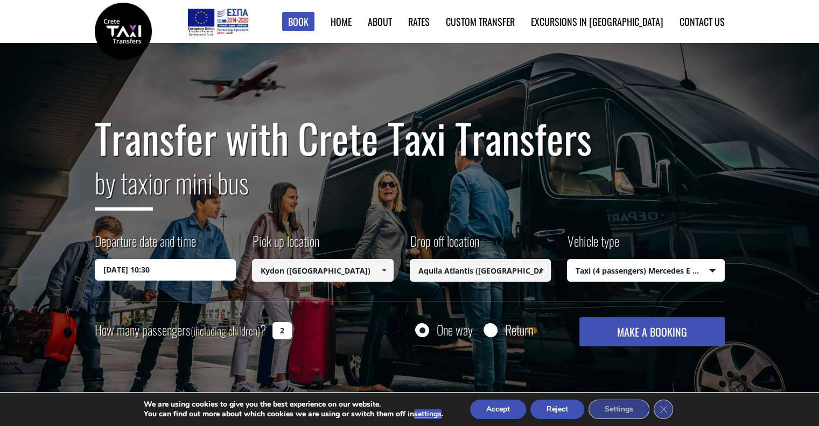
click at [661, 309] on div "Transfer with Crete Taxi Transfers by taxi or mini bus Departure date and time …" at bounding box center [410, 230] width 630 height 231
click at [666, 341] on button "MAKE A BOOKING" at bounding box center [652, 331] width 145 height 29
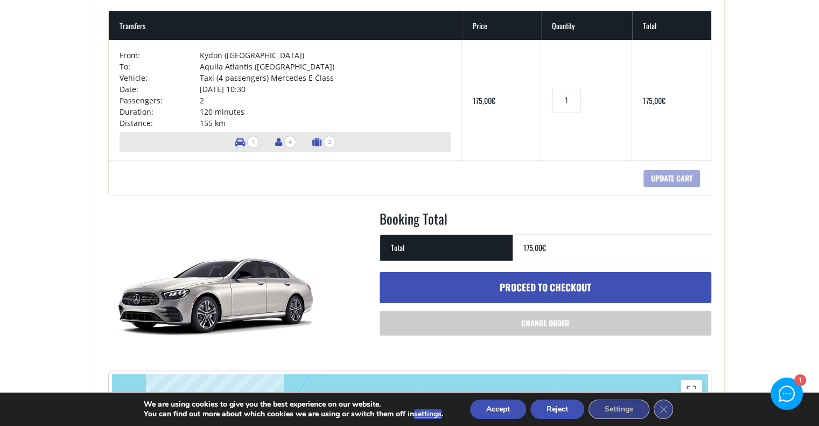
scroll to position [198, 0]
